Goal: Find contact information: Find contact information

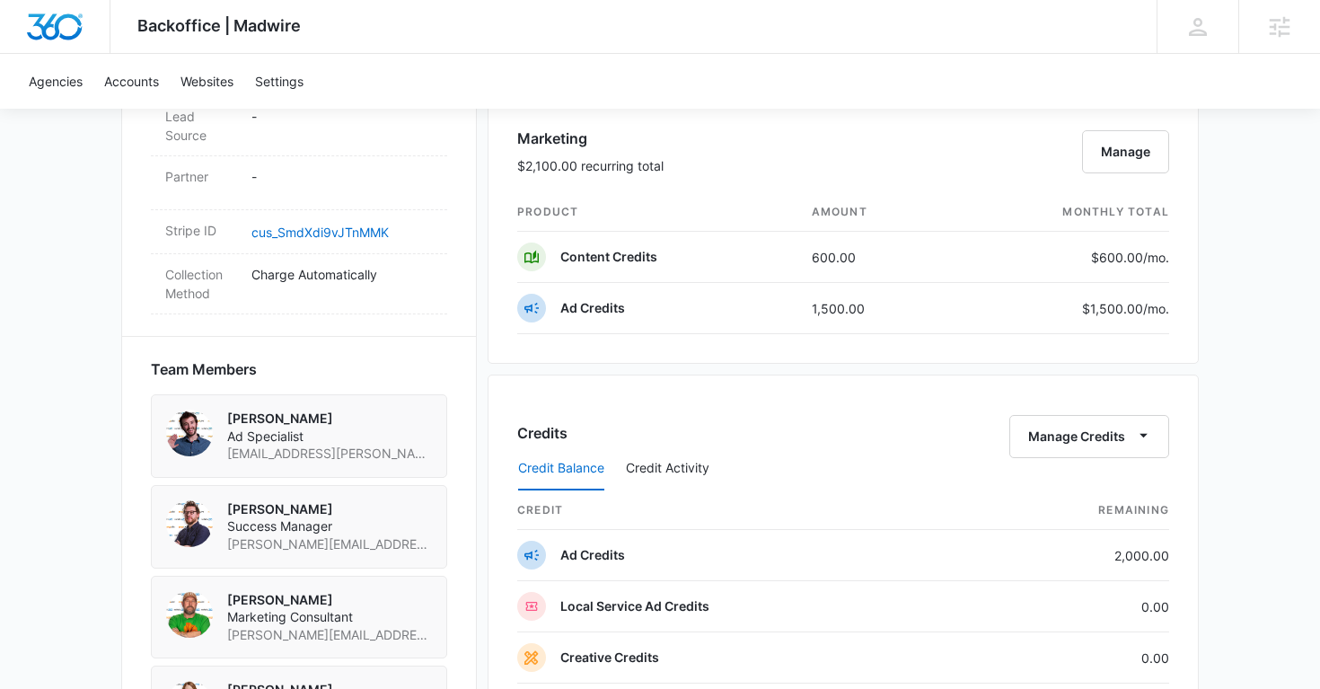
scroll to position [1078, 0]
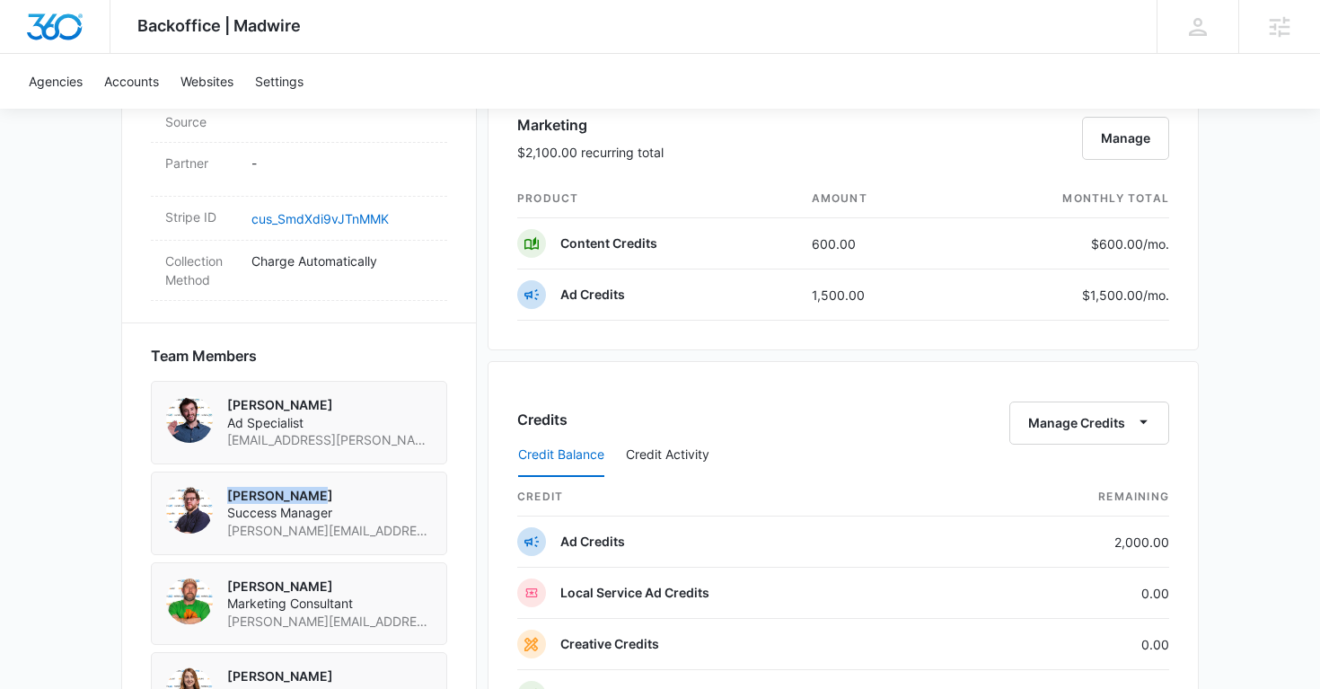
drag, startPoint x: 326, startPoint y: 456, endPoint x: 224, endPoint y: 456, distance: 101.5
click at [224, 487] on div "Thomas Baron Success Manager thomas.baron@madwire.com" at bounding box center [299, 513] width 266 height 53
copy p "Thomas Baron"
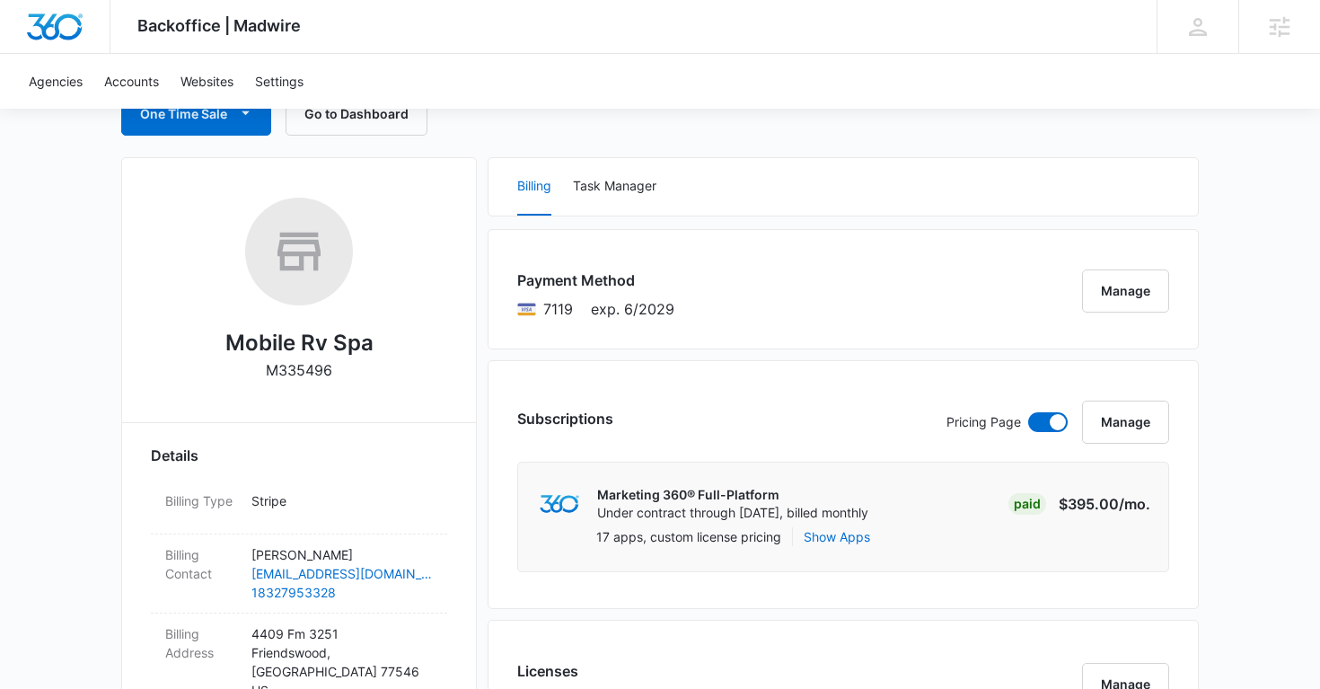
scroll to position [234, 0]
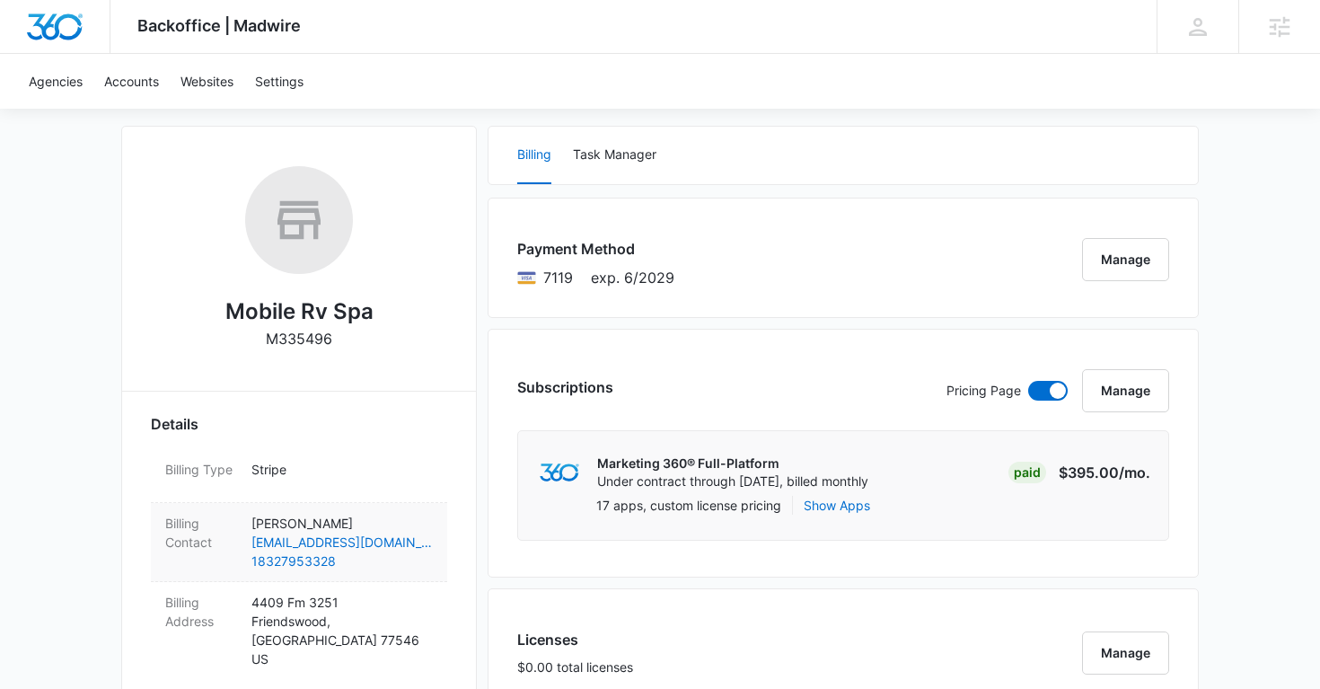
click at [397, 530] on p "Paul Stevens" at bounding box center [341, 523] width 181 height 19
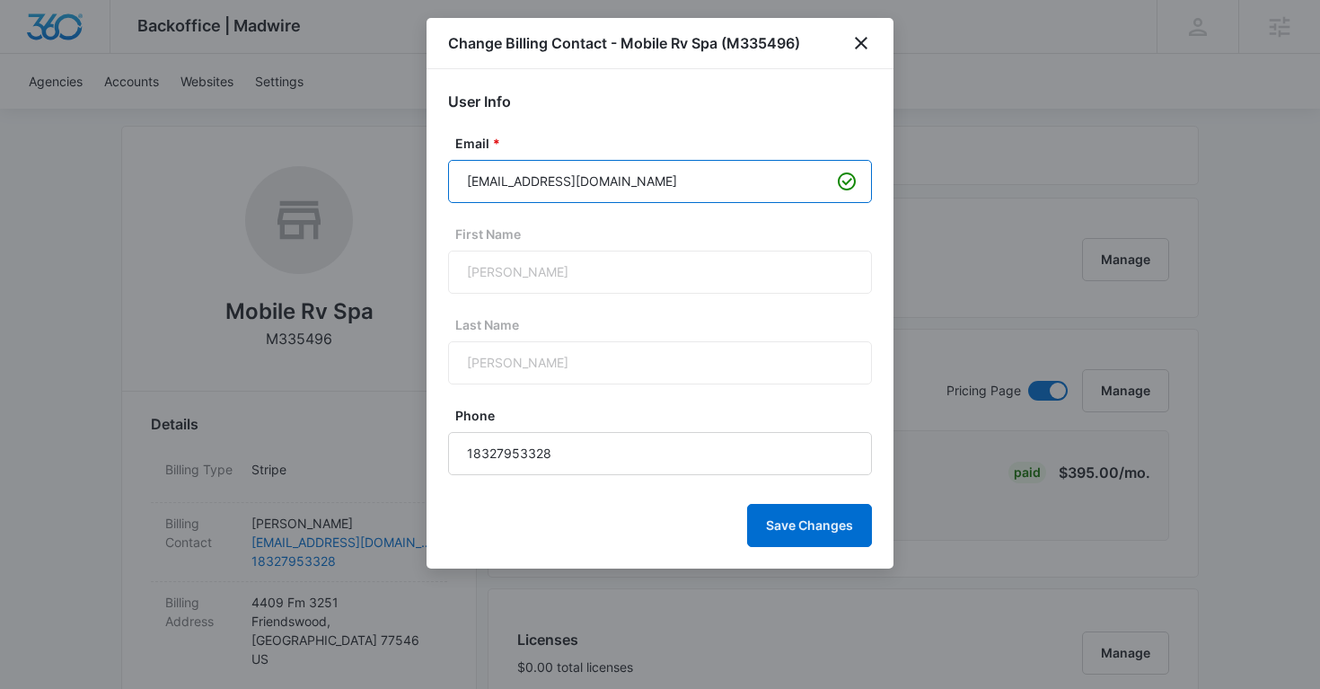
click at [549, 179] on input "pzitko2@gmail.com" at bounding box center [660, 181] width 424 height 43
click at [859, 43] on icon "close" at bounding box center [861, 43] width 13 height 13
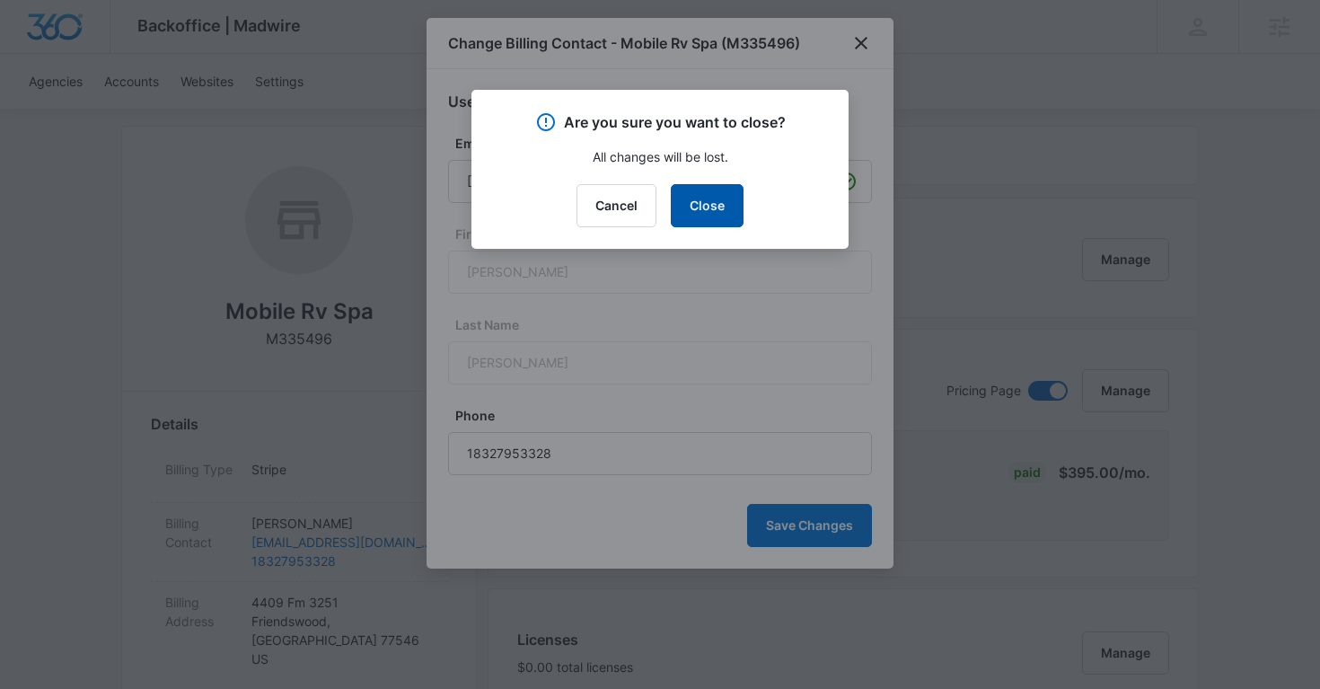
click at [723, 224] on button "Close" at bounding box center [707, 205] width 73 height 43
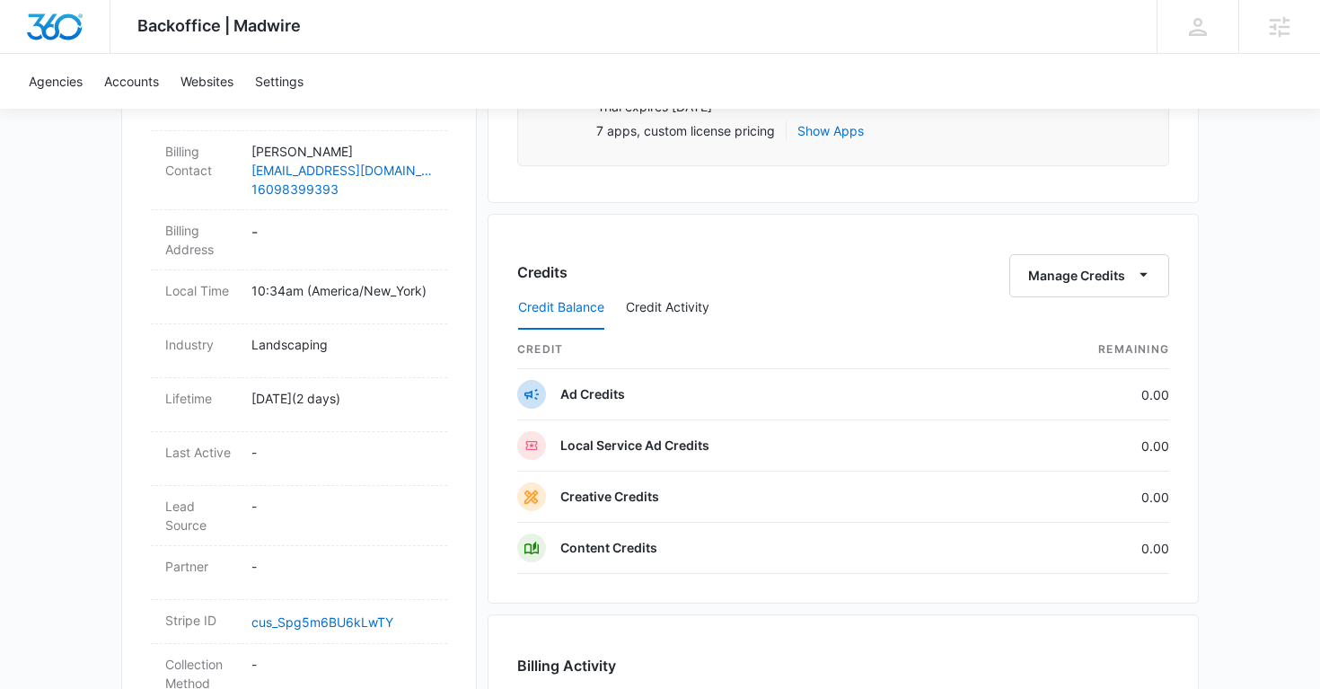
scroll to position [1, 0]
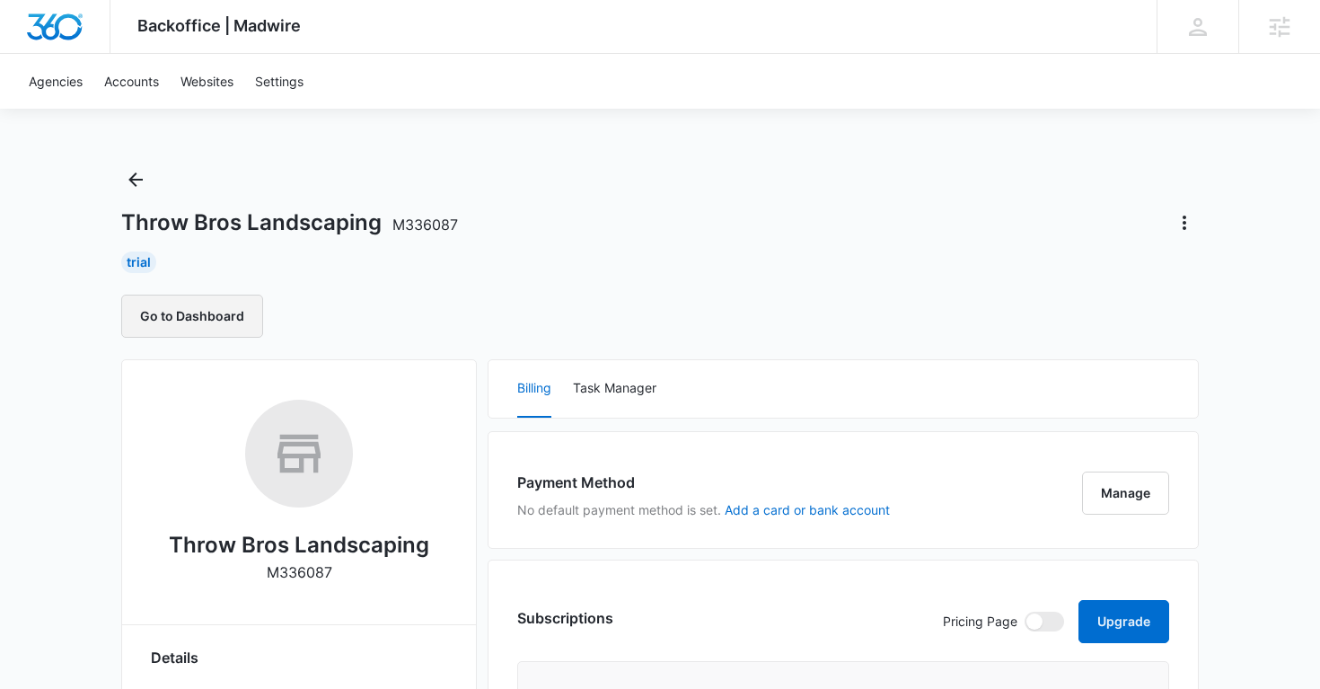
click at [244, 324] on button "Go to Dashboard" at bounding box center [192, 316] width 142 height 43
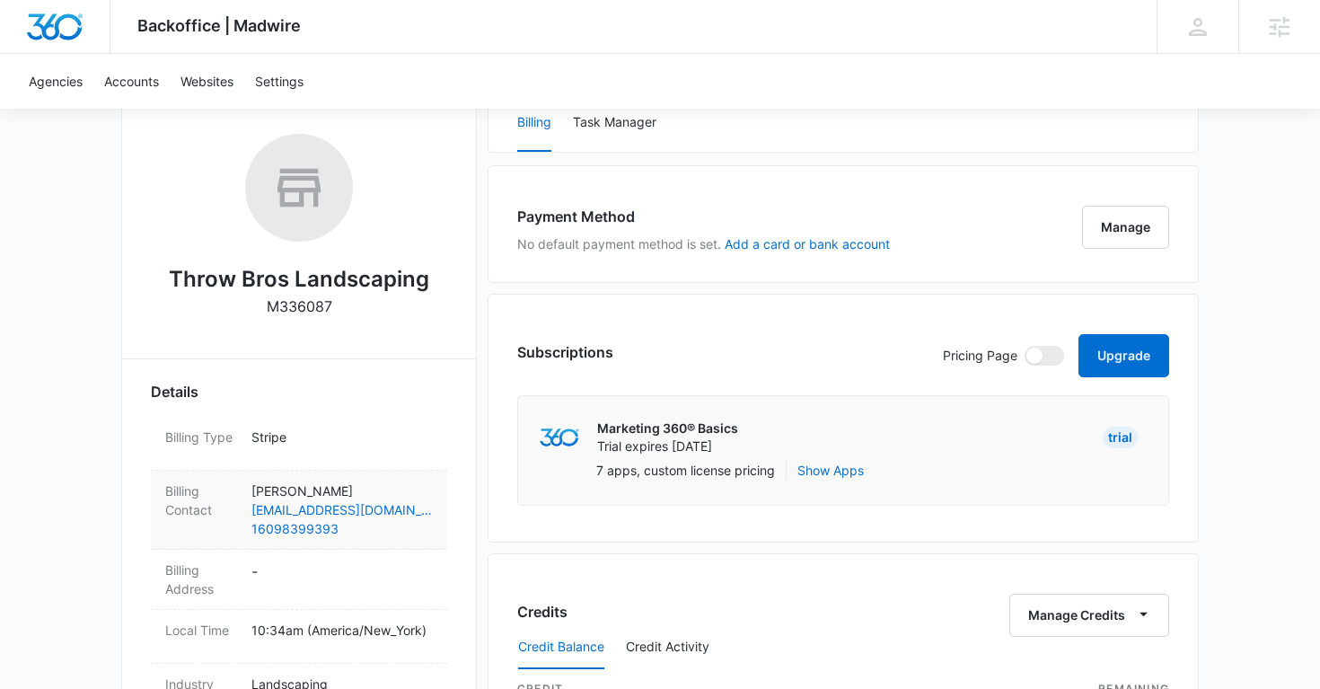
scroll to position [275, 0]
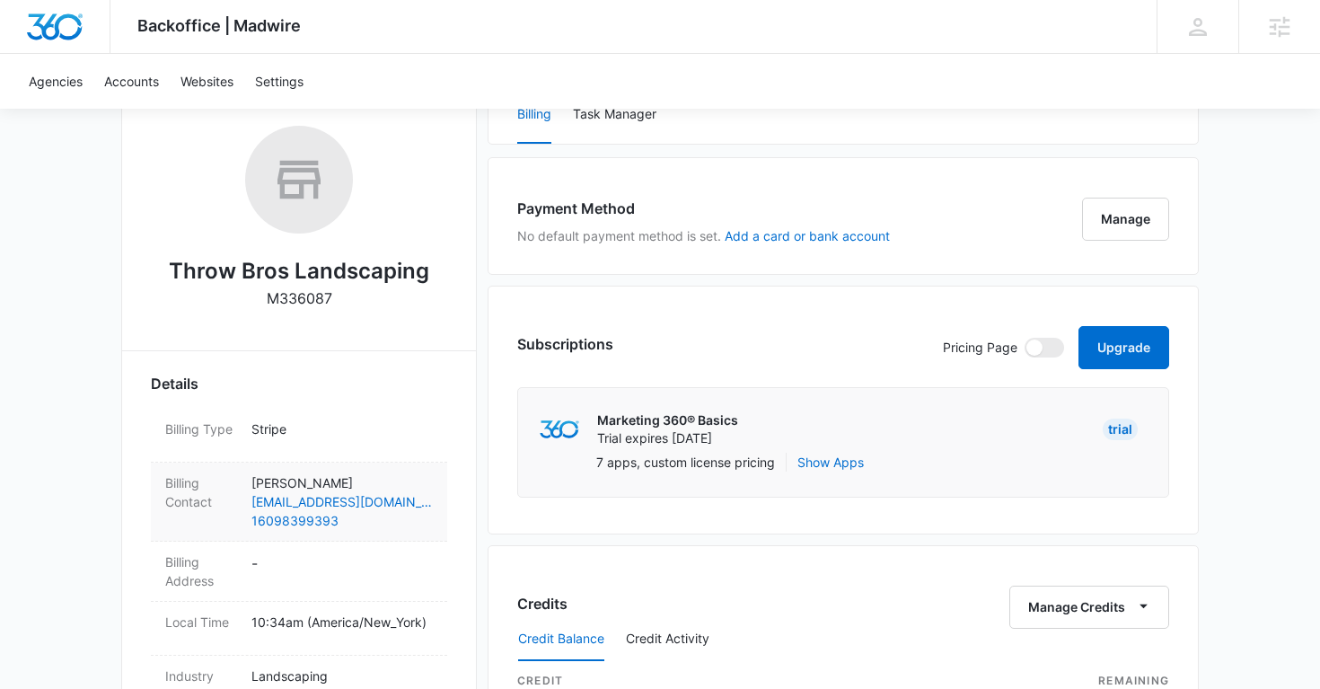
click at [423, 479] on p "Owen Schaeffer" at bounding box center [341, 482] width 181 height 19
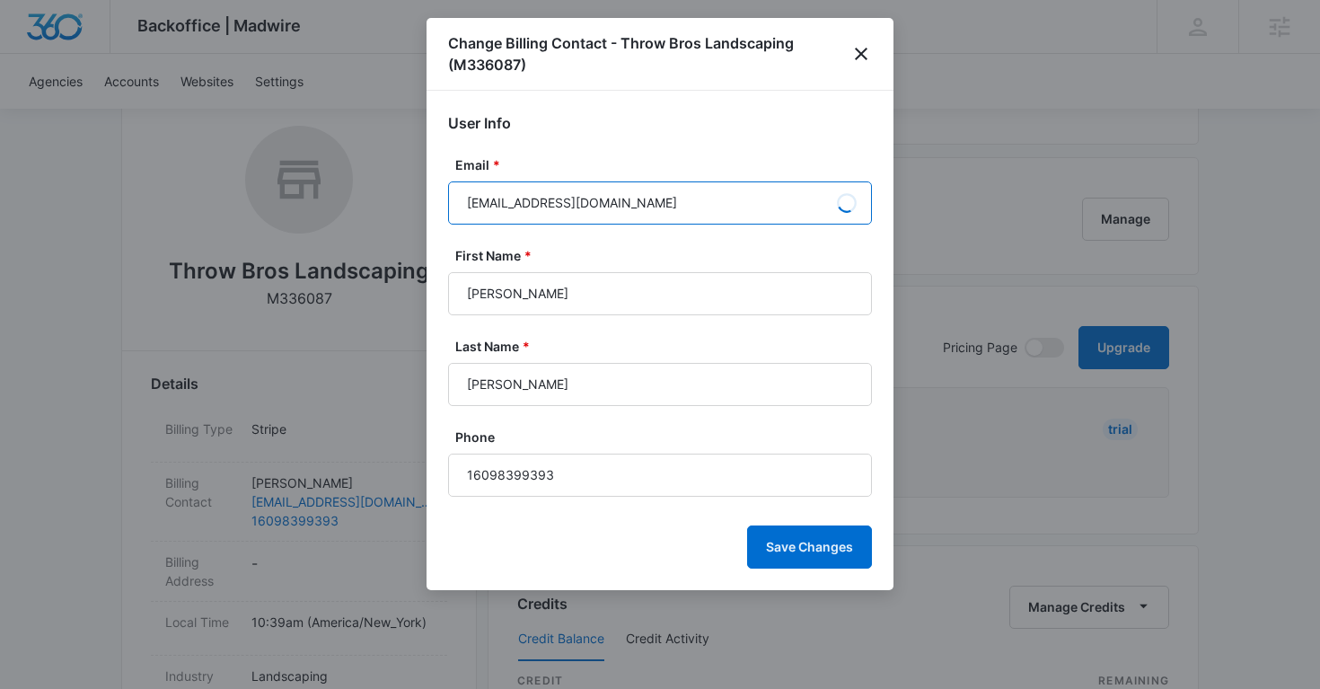
click at [623, 214] on input "SCHAEFFEROW27@linwoodschools.org" at bounding box center [660, 202] width 424 height 43
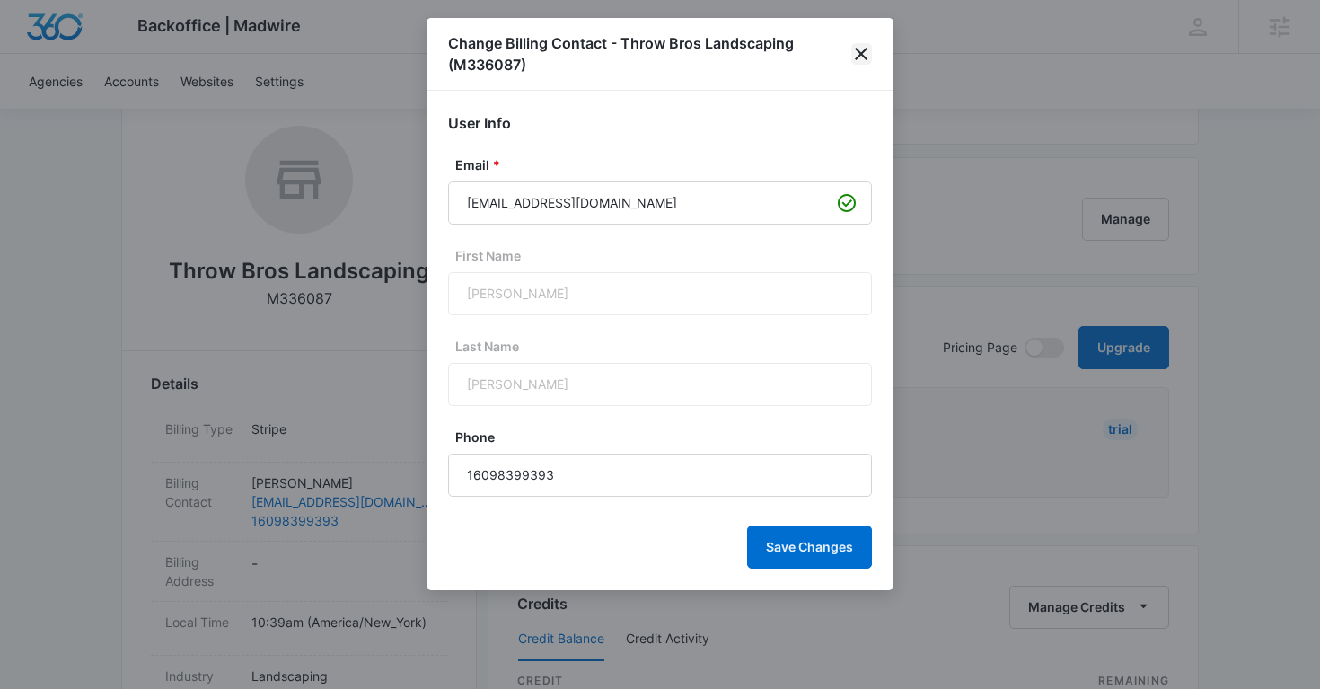
click at [867, 57] on icon "close" at bounding box center [861, 54] width 22 height 22
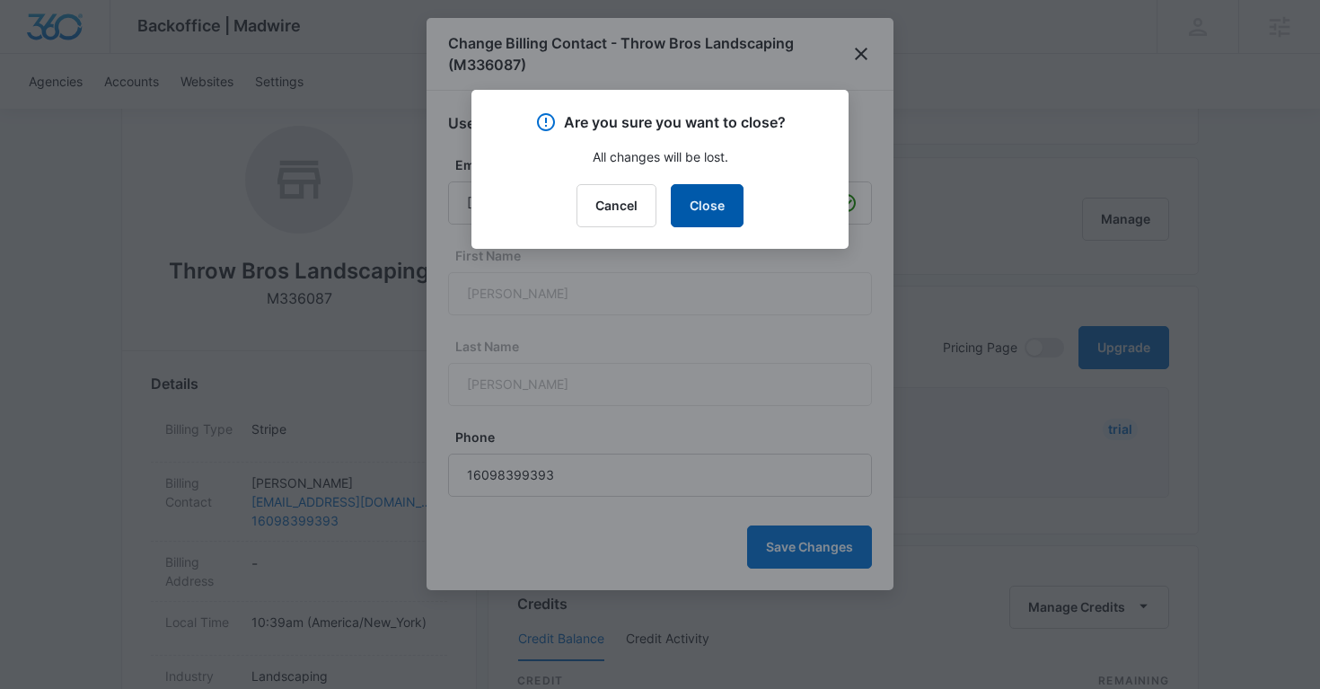
click at [707, 210] on button "Close" at bounding box center [707, 205] width 73 height 43
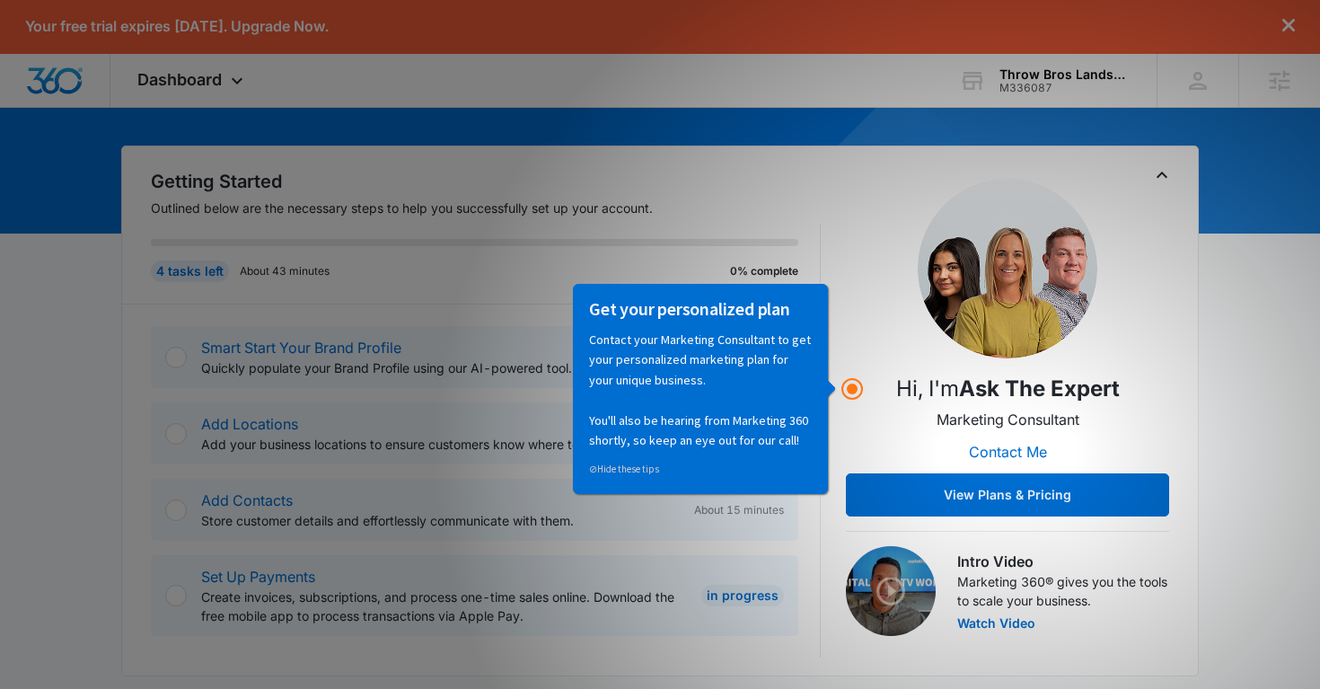
scroll to position [143, 0]
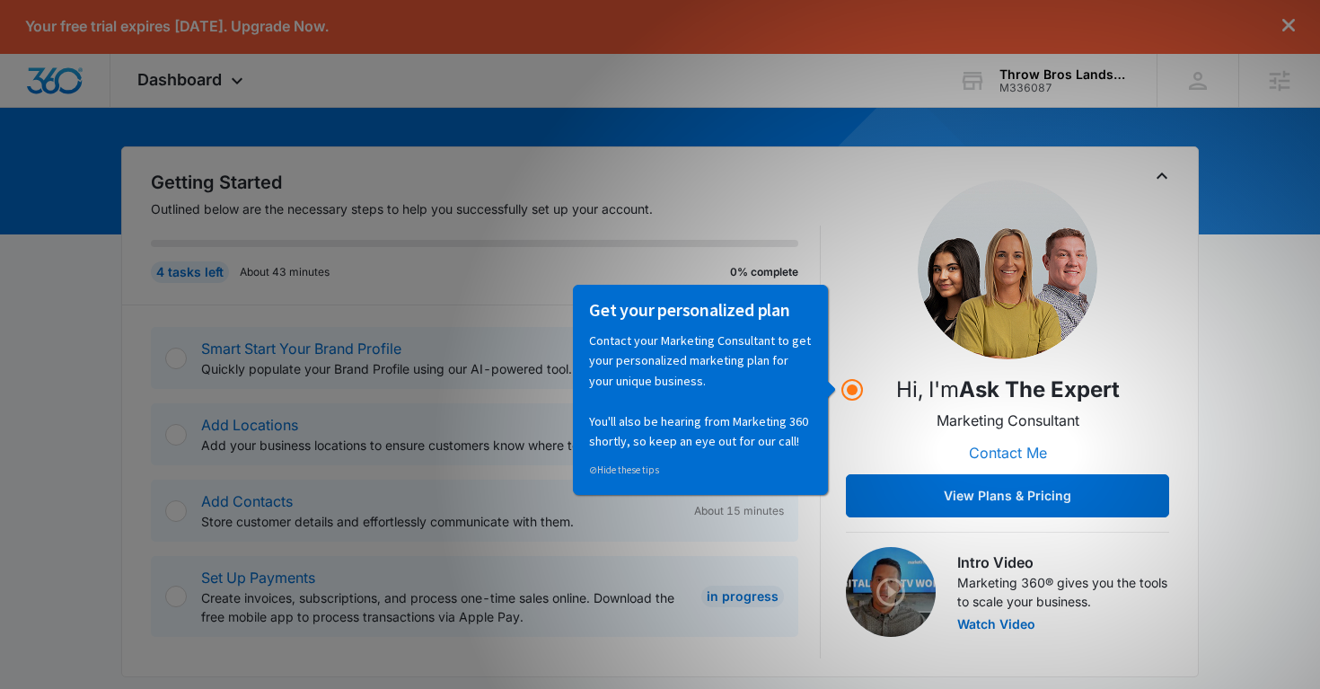
click at [1003, 455] on button "Contact Me" at bounding box center [1008, 452] width 114 height 43
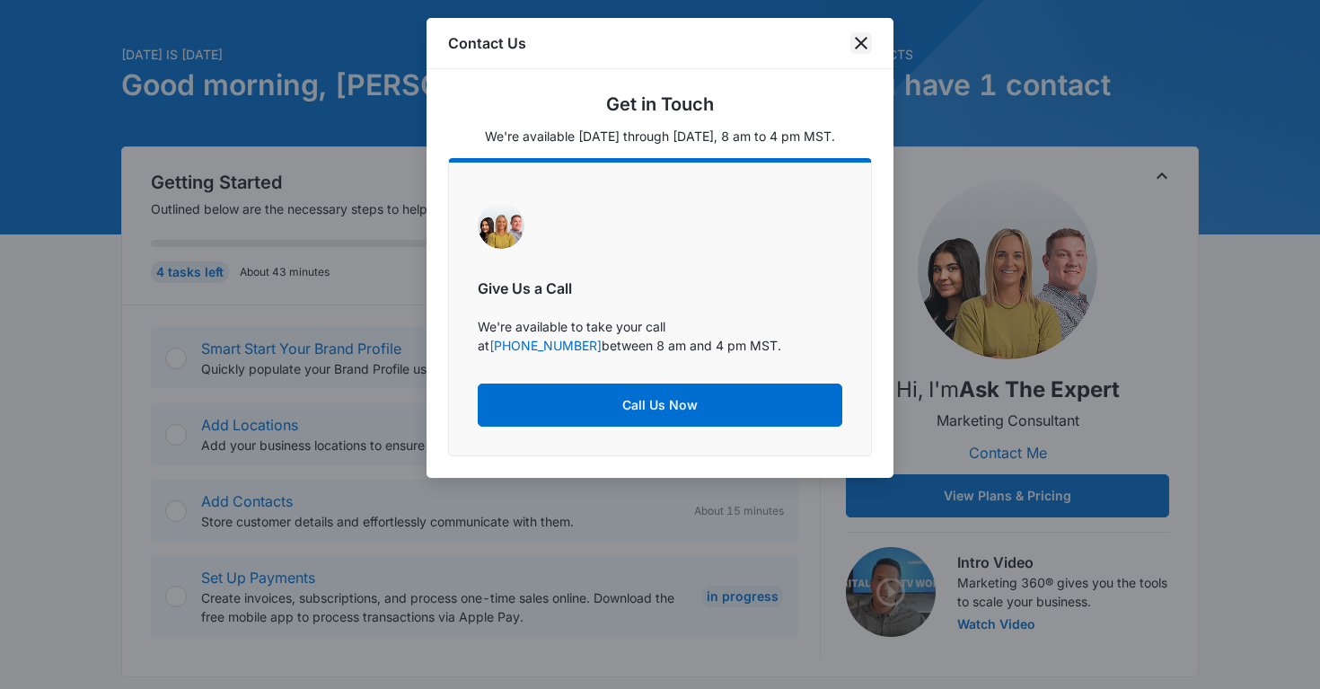
click at [862, 46] on icon "close" at bounding box center [861, 43] width 22 height 22
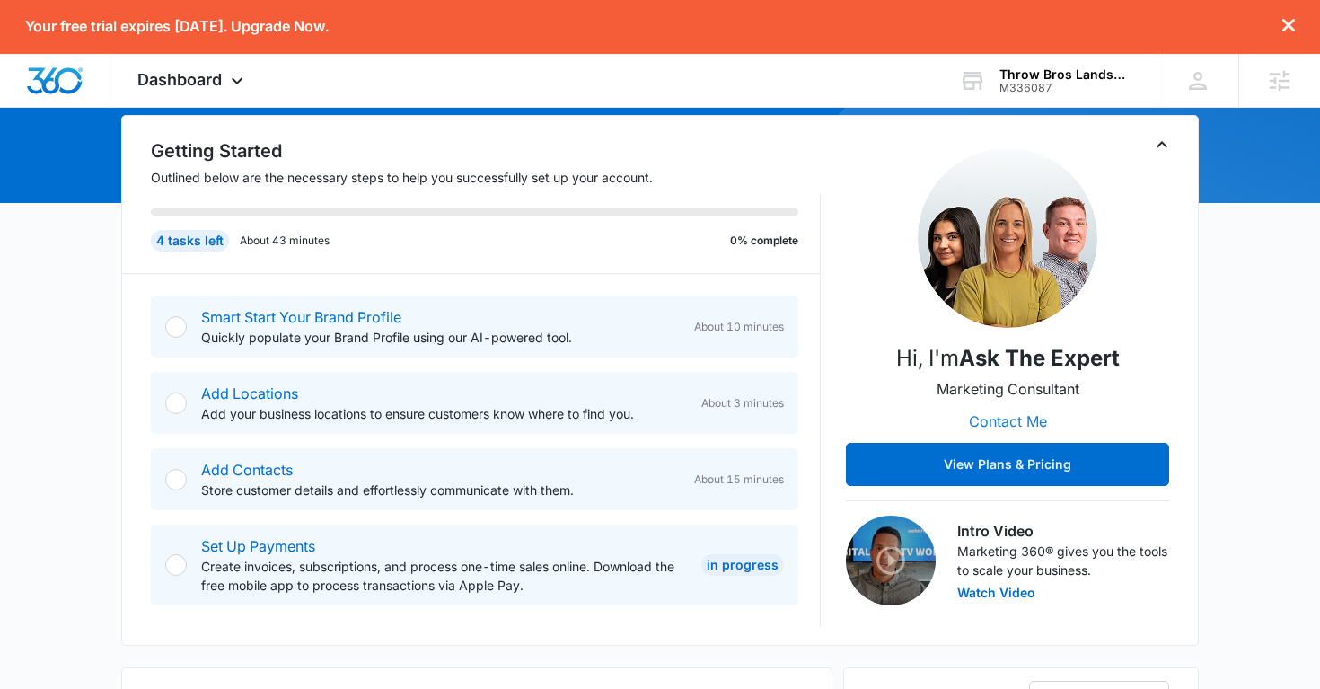
scroll to position [0, 0]
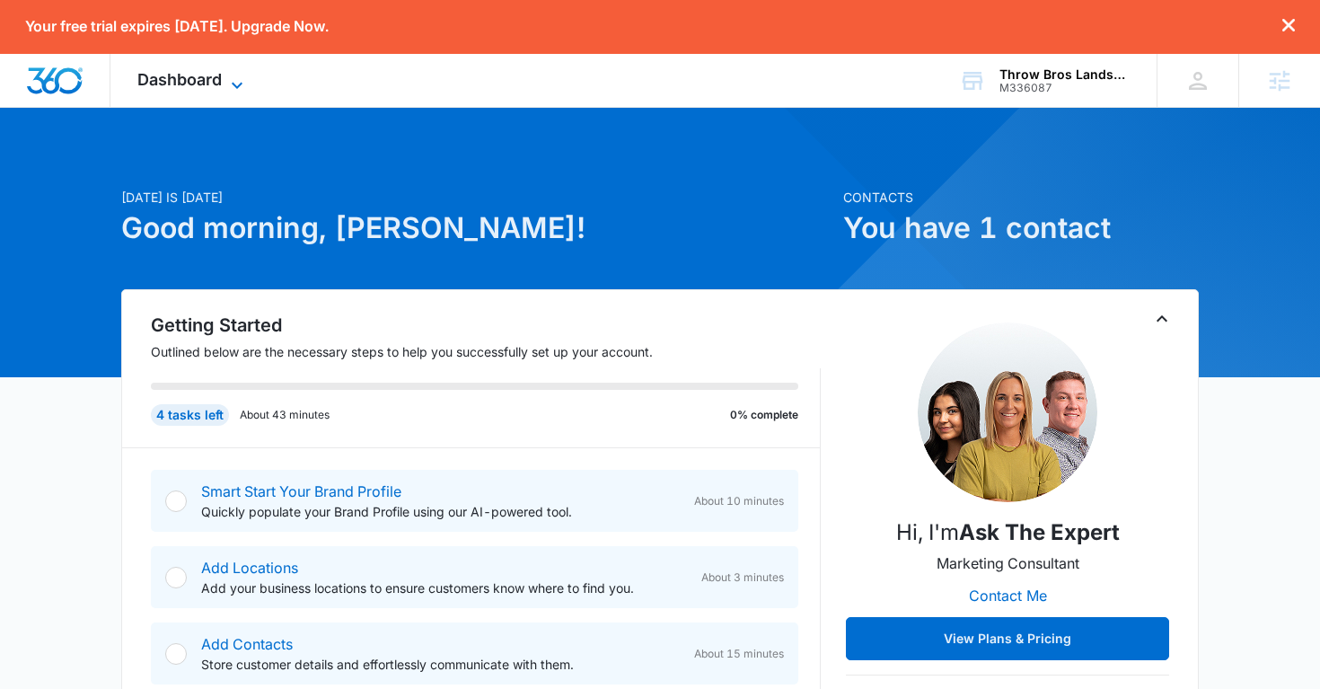
click at [233, 82] on icon at bounding box center [237, 86] width 22 height 22
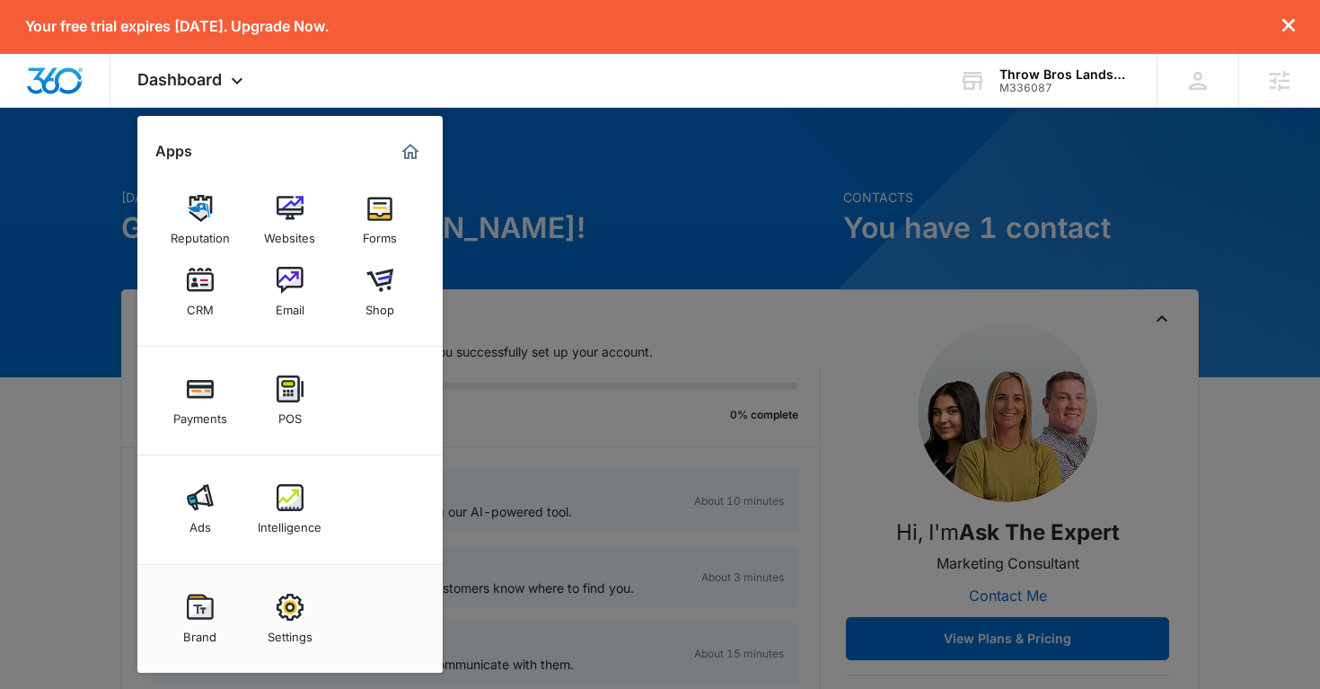
click at [67, 171] on div at bounding box center [660, 344] width 1320 height 689
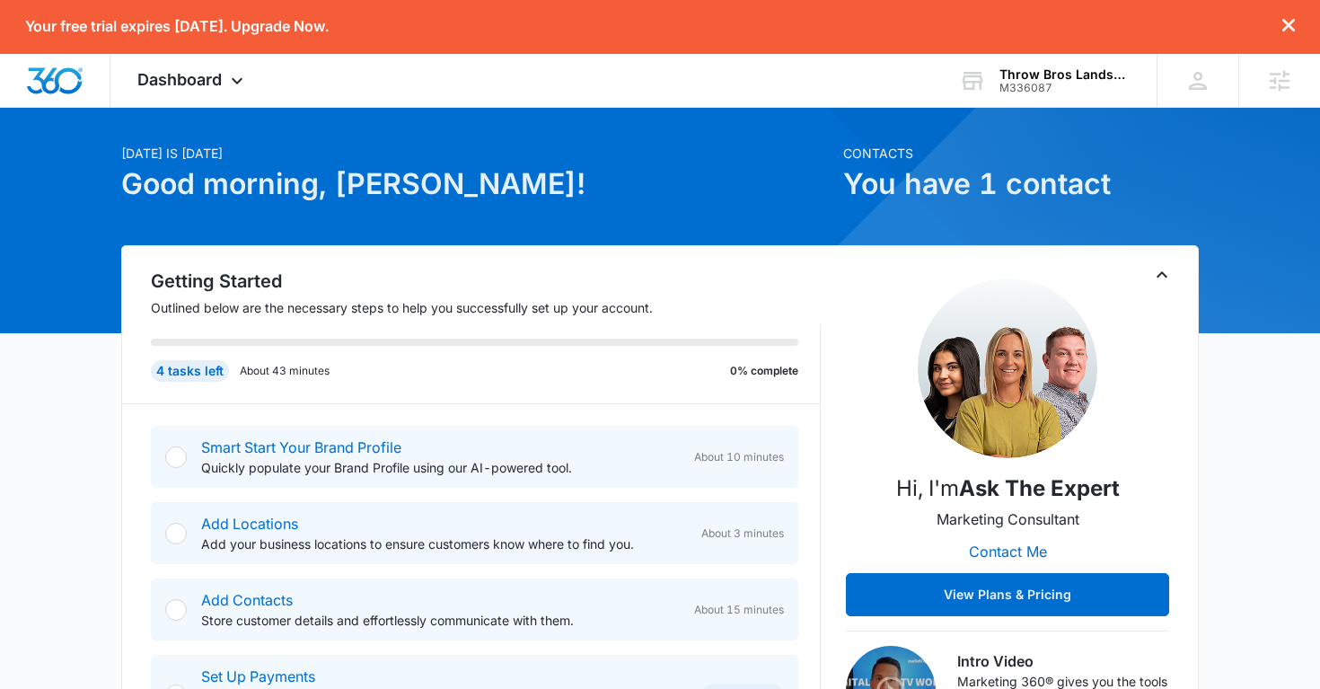
scroll to position [45, 0]
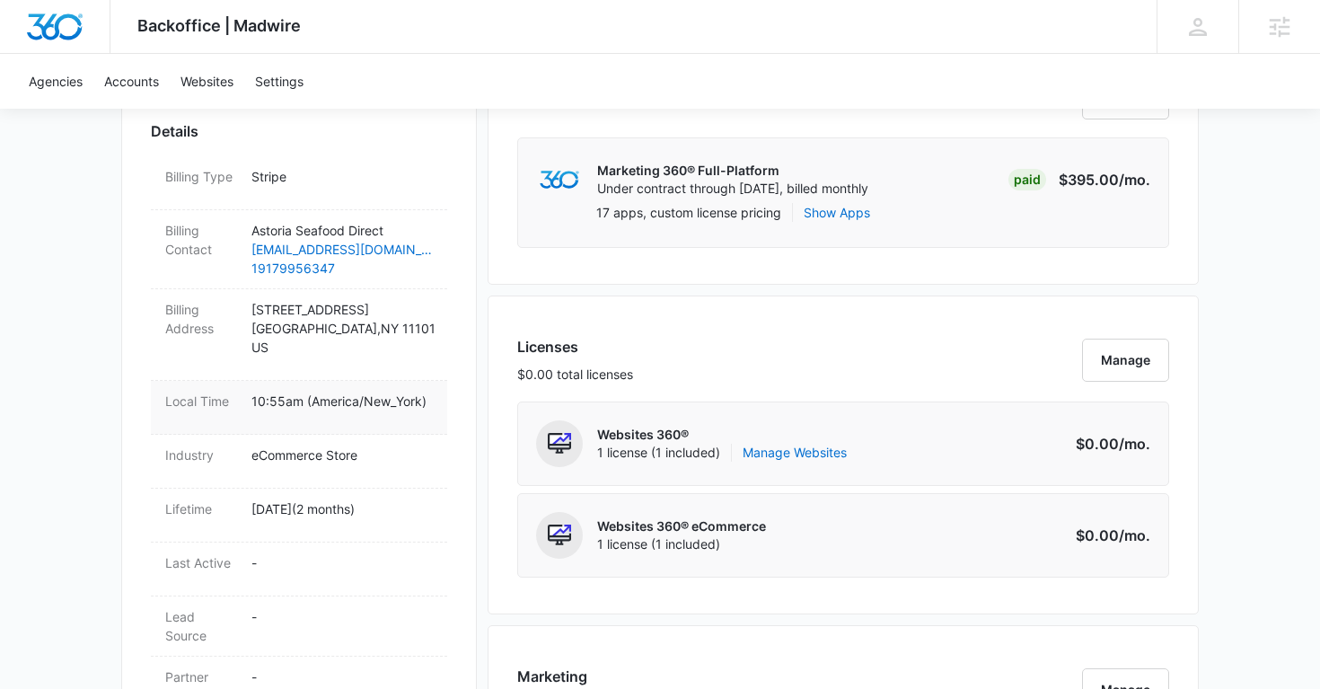
scroll to position [515, 0]
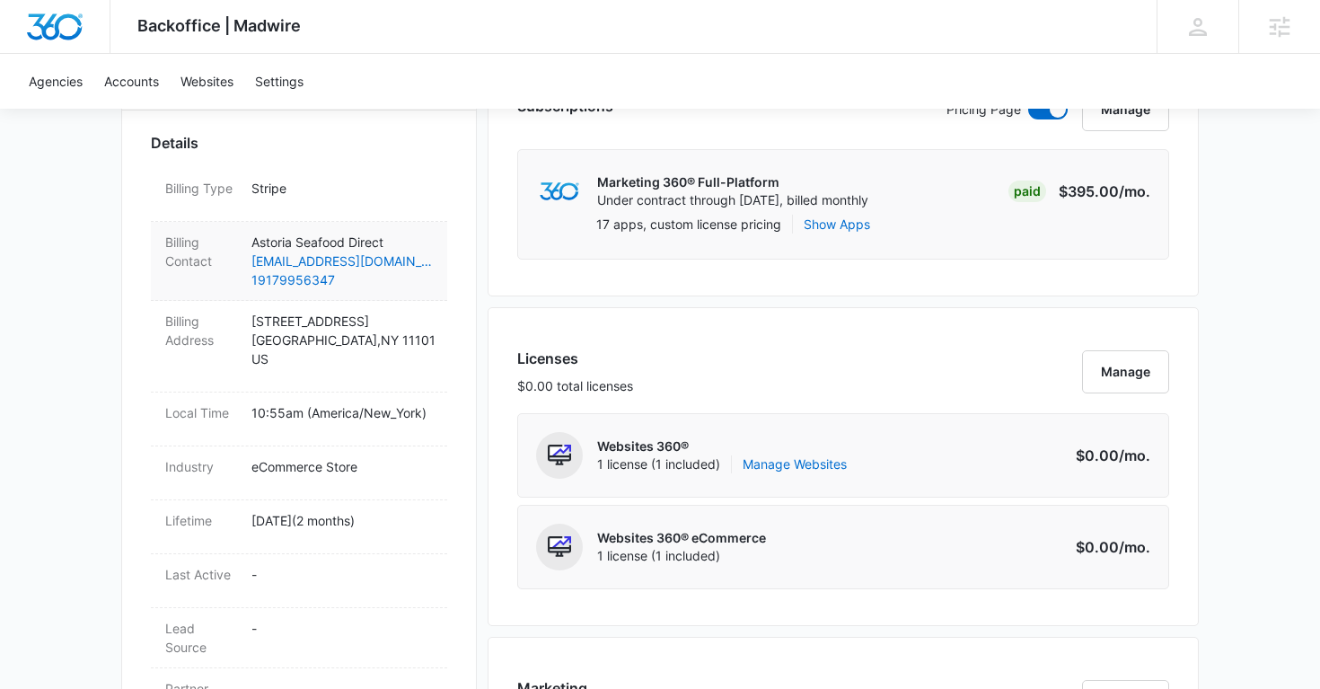
click at [424, 244] on p "Astoria Seafood Direct" at bounding box center [341, 242] width 181 height 19
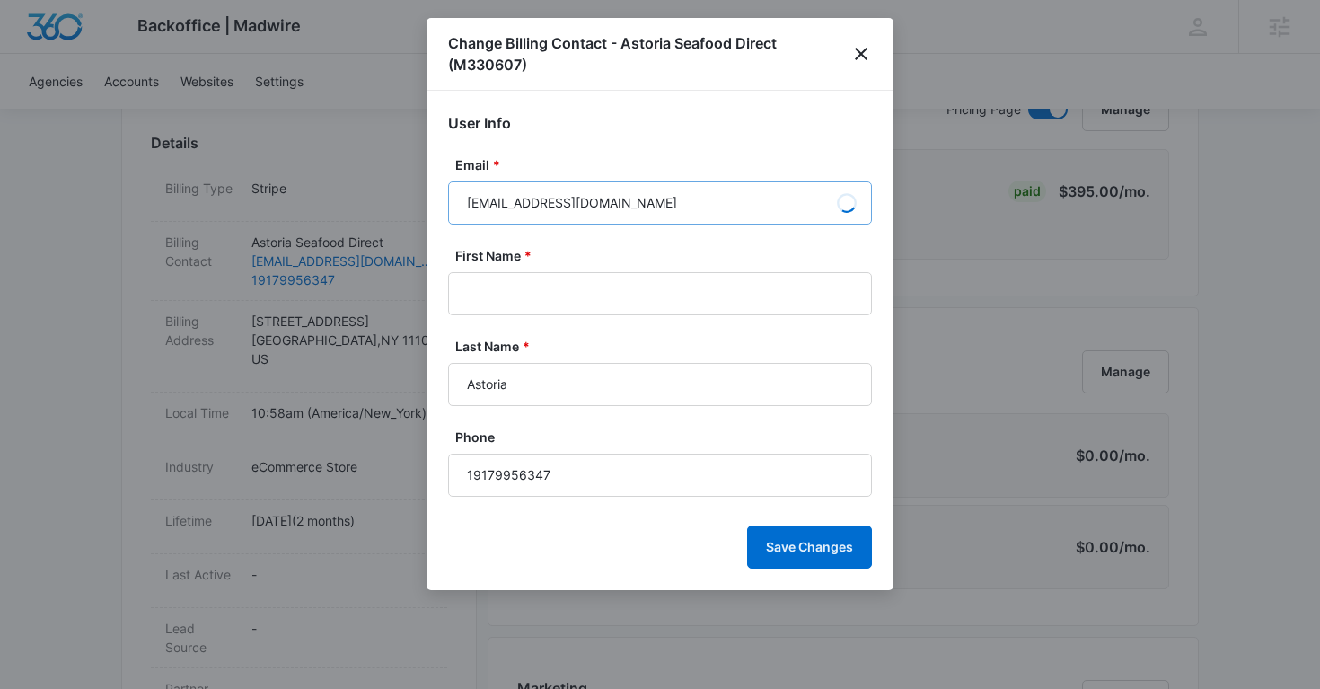
type input "Astoria Seafood"
type input "Direct"
click at [556, 198] on input "[EMAIL_ADDRESS][DOMAIN_NAME]" at bounding box center [660, 202] width 424 height 43
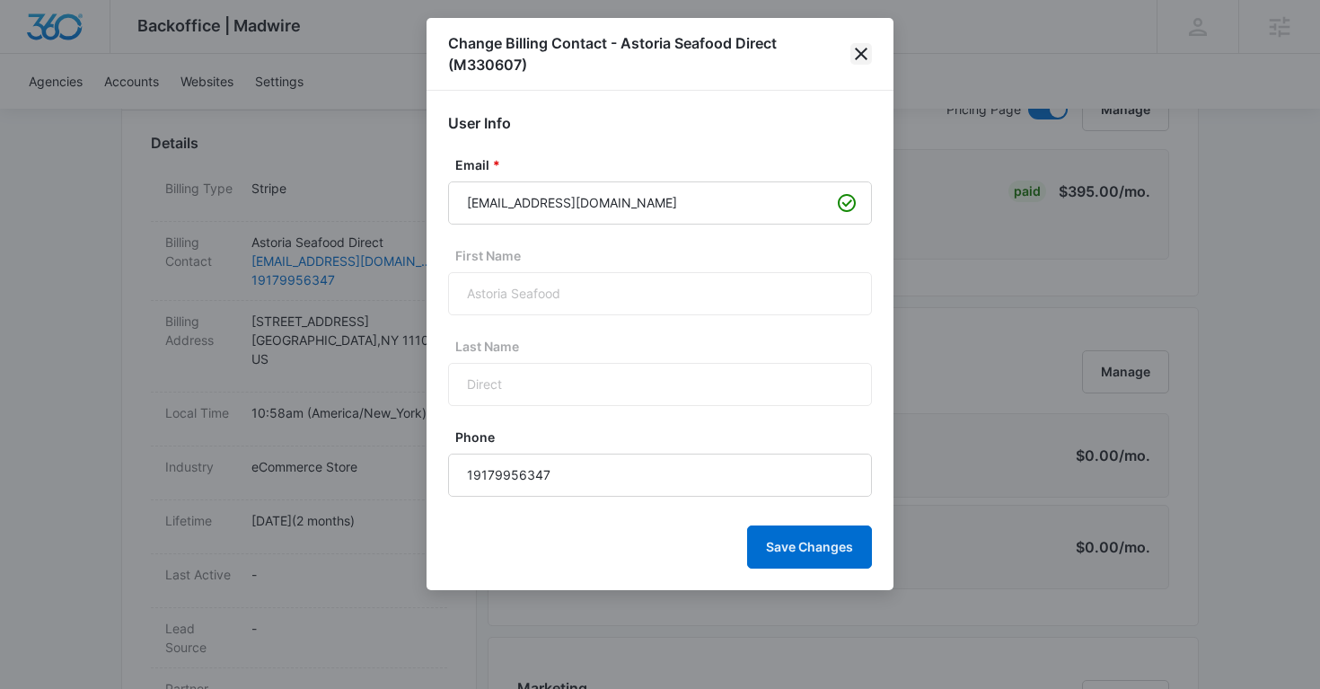
click at [857, 54] on icon "close" at bounding box center [861, 54] width 22 height 22
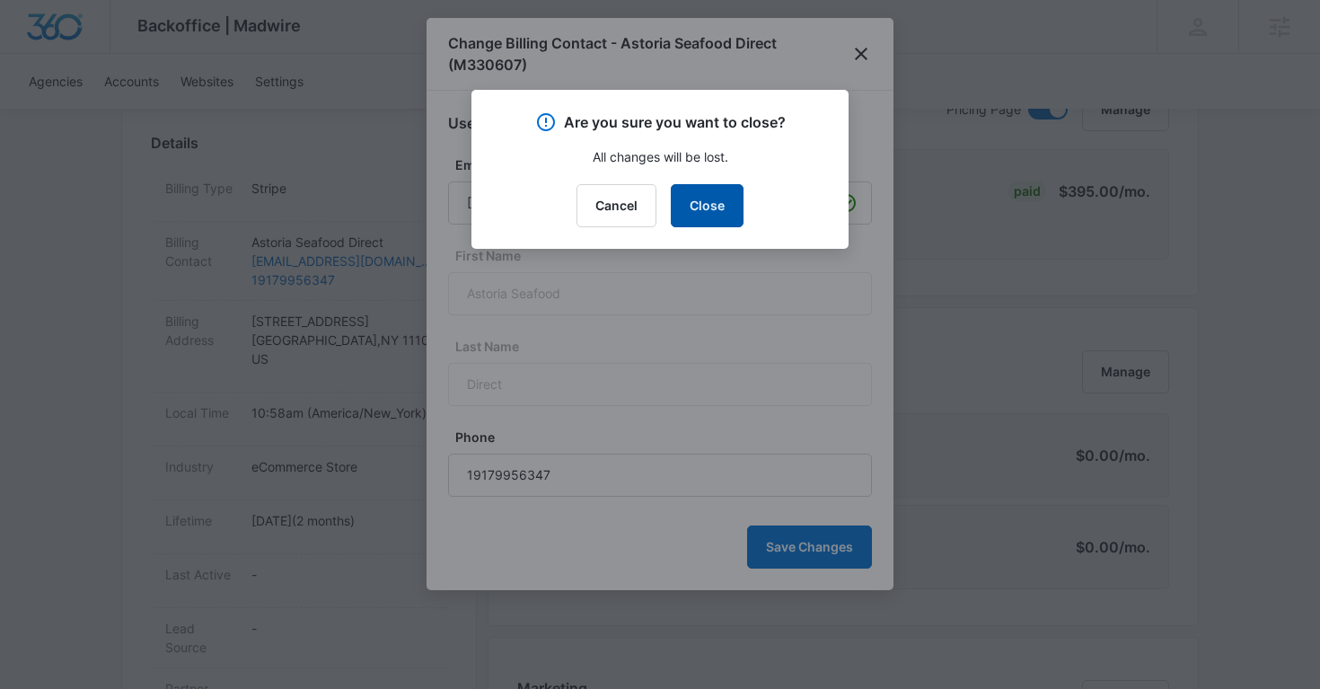
click at [707, 223] on button "Close" at bounding box center [707, 205] width 73 height 43
